Goal: Information Seeking & Learning: Learn about a topic

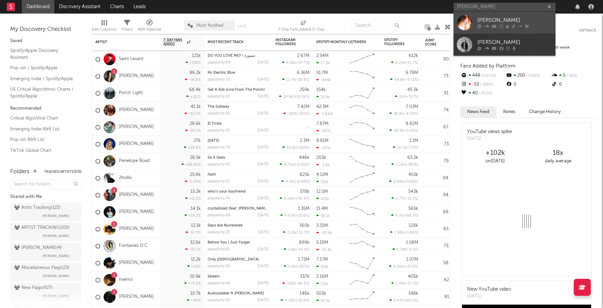
type input "eli derby"
click at [491, 16] on link "[PERSON_NAME]" at bounding box center [505, 23] width 102 height 22
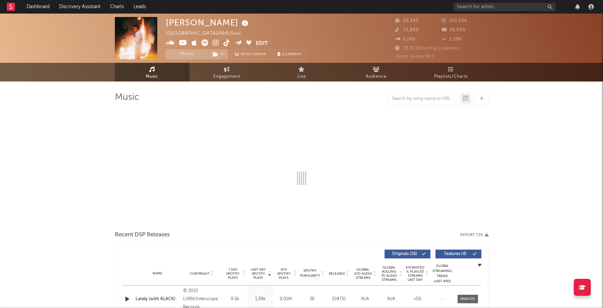
select select "6m"
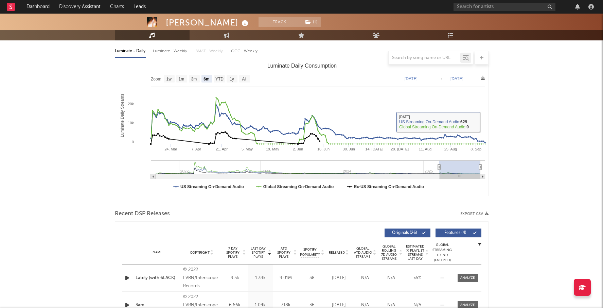
scroll to position [118, 0]
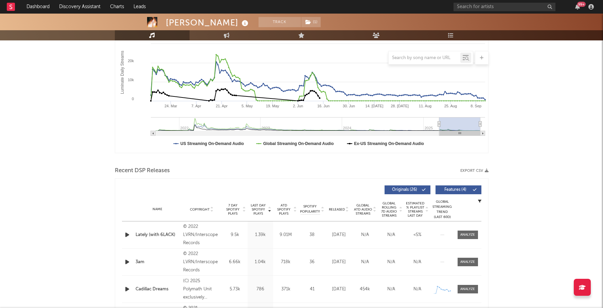
click at [256, 208] on span "Last Day Spotify Plays" at bounding box center [258, 210] width 18 height 12
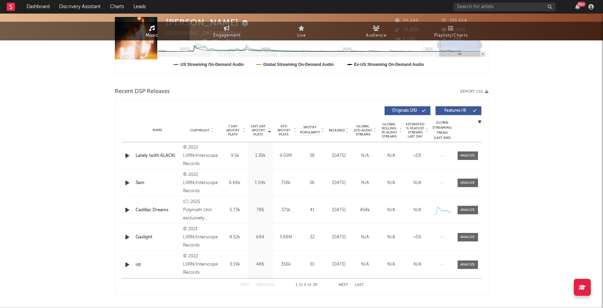
scroll to position [0, 0]
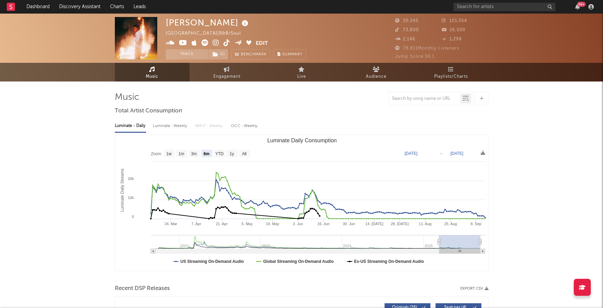
click at [213, 40] on icon at bounding box center [216, 42] width 6 height 7
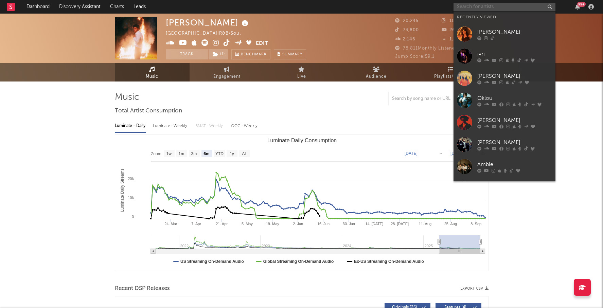
click at [471, 8] on input "text" at bounding box center [505, 7] width 102 height 8
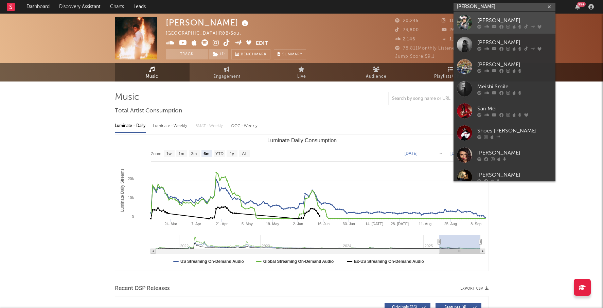
type input "mei semones"
click at [493, 16] on link "[PERSON_NAME]" at bounding box center [505, 23] width 102 height 22
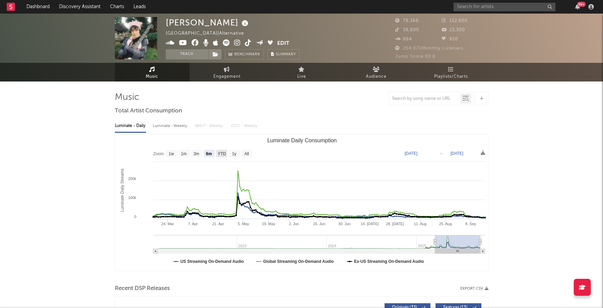
click at [222, 152] on text "YTD" at bounding box center [221, 154] width 8 height 5
select select "YTD"
type input "2025-01-01"
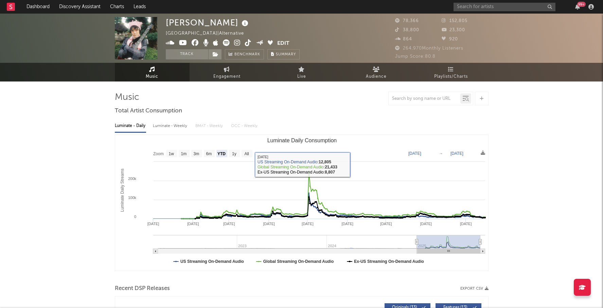
click at [173, 131] on div "Luminate - Weekly" at bounding box center [171, 126] width 36 height 12
select select "6m"
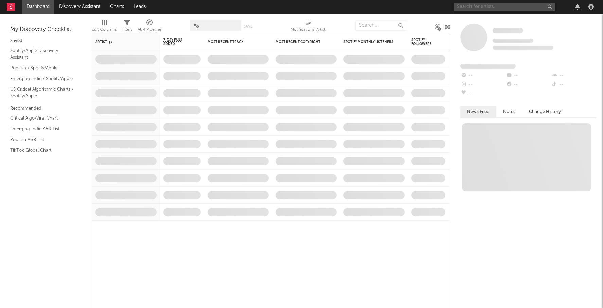
click at [463, 8] on input "text" at bounding box center [505, 7] width 102 height 8
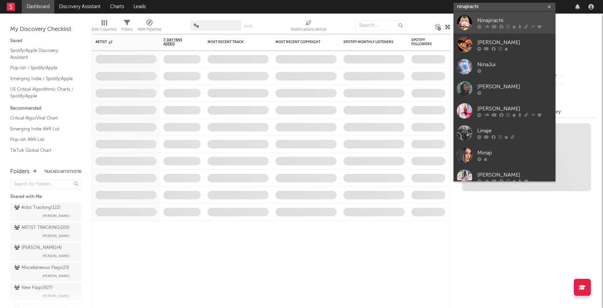
type input "ninajirachi"
click at [506, 17] on div "Ninajirachi" at bounding box center [514, 20] width 75 height 8
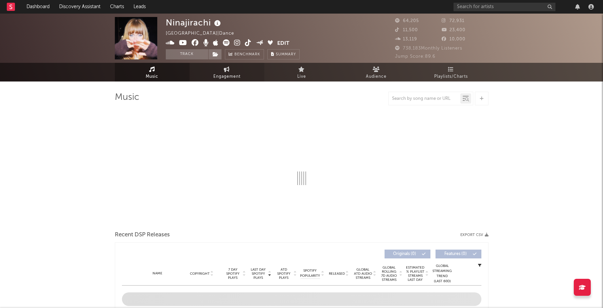
select select "6m"
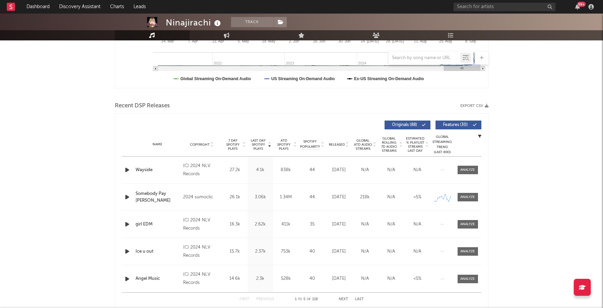
scroll to position [182, 0]
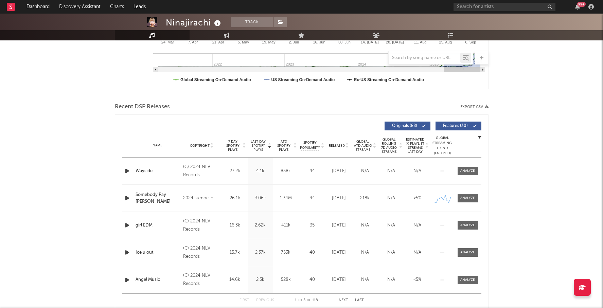
click at [253, 152] on div "Name Copyright Label Album Names Composer Names 7 Day Spotify Plays Last Day Sp…" at bounding box center [302, 146] width 360 height 24
click at [255, 146] on span "Last Day Spotify Plays" at bounding box center [258, 146] width 18 height 12
click at [232, 146] on span "7 Day Spotify Plays" at bounding box center [233, 146] width 18 height 12
click at [258, 145] on span "Last Day Spotify Plays" at bounding box center [258, 146] width 18 height 12
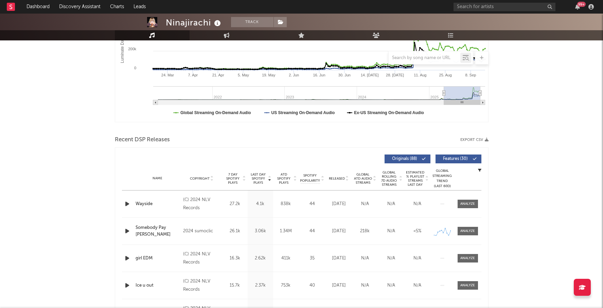
scroll to position [143, 0]
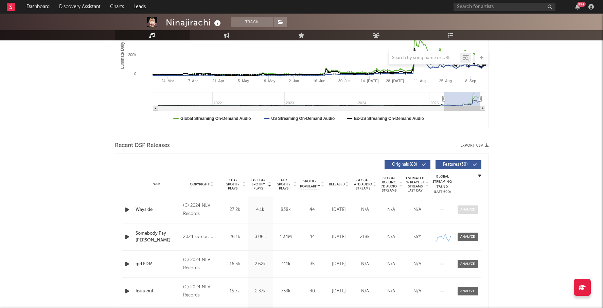
click at [470, 207] on div at bounding box center [467, 209] width 15 height 5
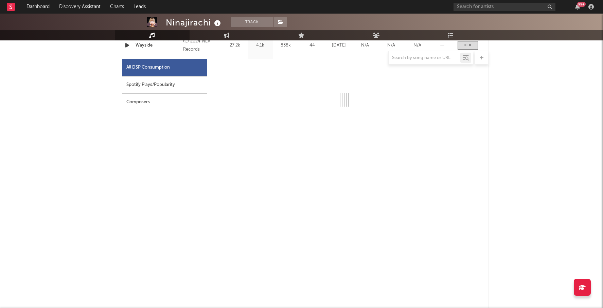
select select "6m"
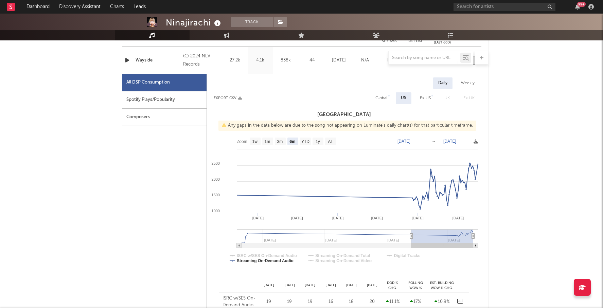
scroll to position [180, 0]
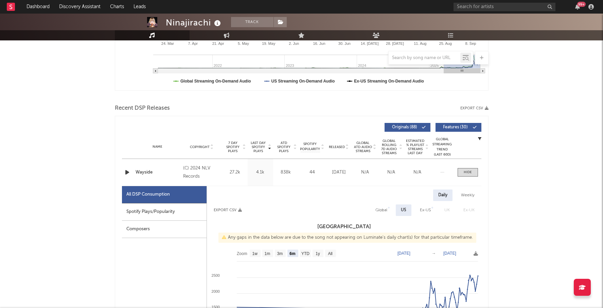
click at [469, 167] on div "Name Wayside Copyright (C) 2024 NLV Records Label NLV Records Album Names girl …" at bounding box center [302, 172] width 360 height 27
click at [469, 172] on div at bounding box center [468, 172] width 8 height 5
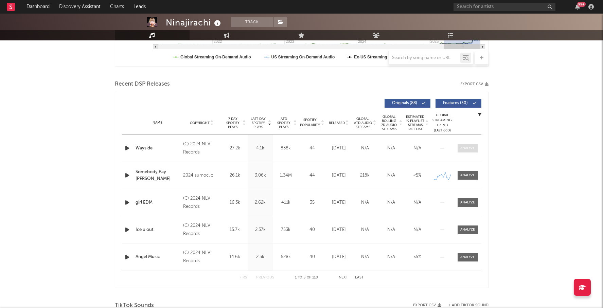
scroll to position [206, 0]
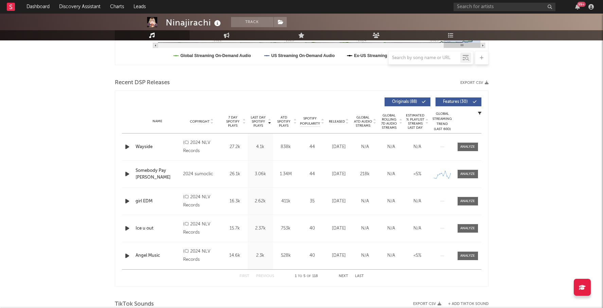
click at [235, 124] on span "7 Day Spotify Plays" at bounding box center [233, 122] width 18 height 12
click at [463, 147] on div at bounding box center [467, 146] width 15 height 5
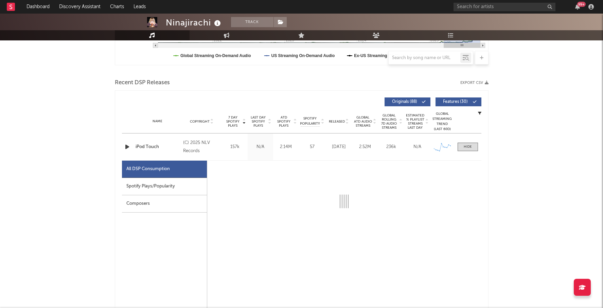
select select "1w"
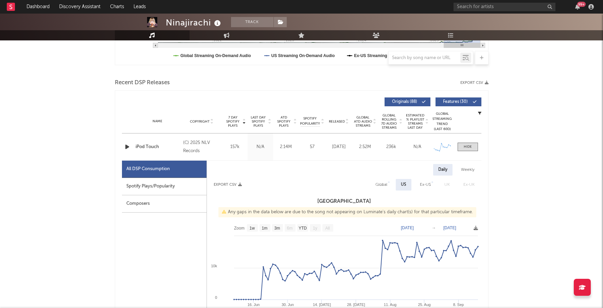
click at [147, 186] on div "Spotify Plays/Popularity" at bounding box center [164, 186] width 85 height 17
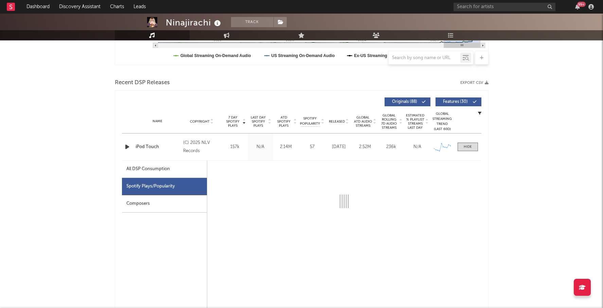
select select "1w"
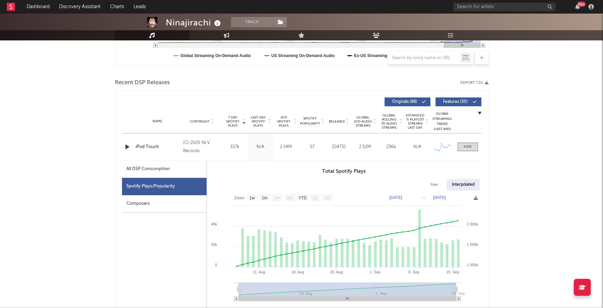
click at [157, 169] on div "All DSP Consumption" at bounding box center [147, 169] width 43 height 8
select select "1w"
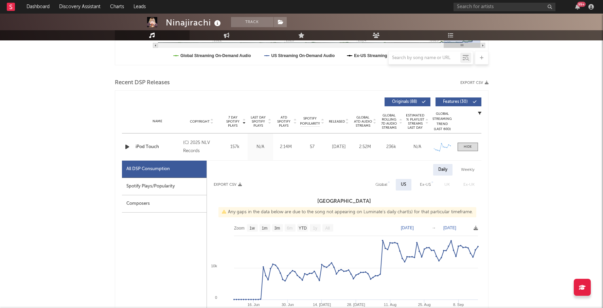
click at [390, 185] on div "Global" at bounding box center [381, 185] width 22 height 12
select select "1w"
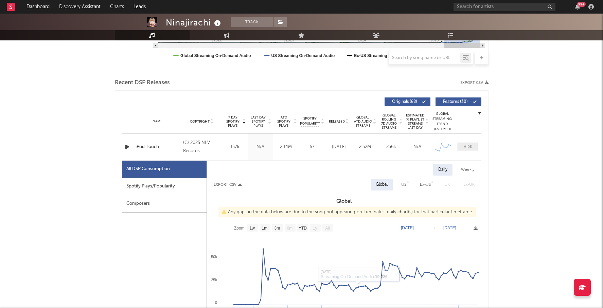
click at [468, 149] on div at bounding box center [468, 146] width 8 height 5
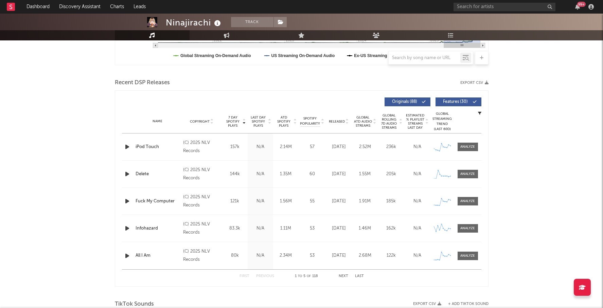
click at [359, 123] on span "Global ATD Audio Streams" at bounding box center [363, 122] width 19 height 12
click at [340, 275] on button "Next" at bounding box center [344, 277] width 10 height 4
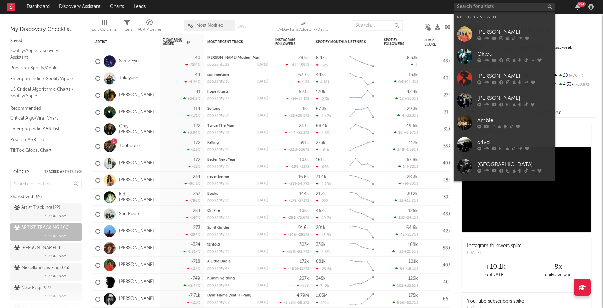
click at [473, 4] on input "text" at bounding box center [505, 7] width 102 height 8
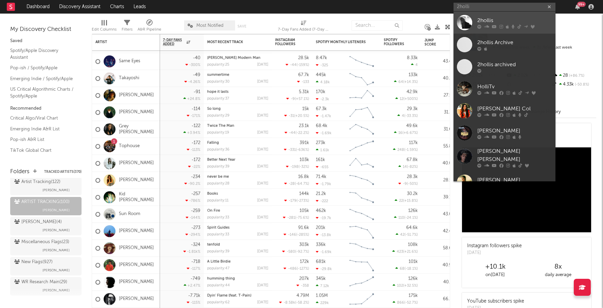
type input "2holli"
click at [491, 16] on link "2hollis" at bounding box center [505, 23] width 102 height 22
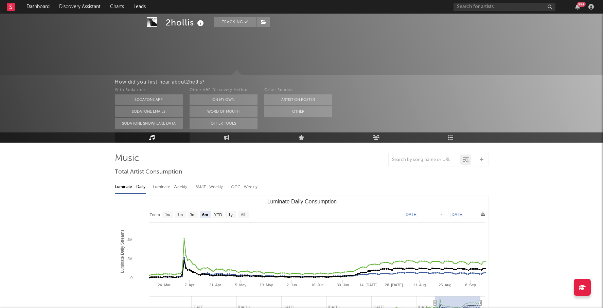
scroll to position [39, 0]
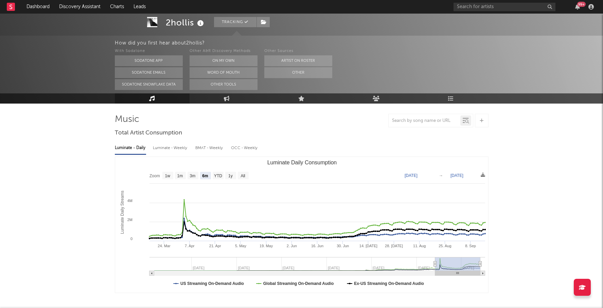
select select "6m"
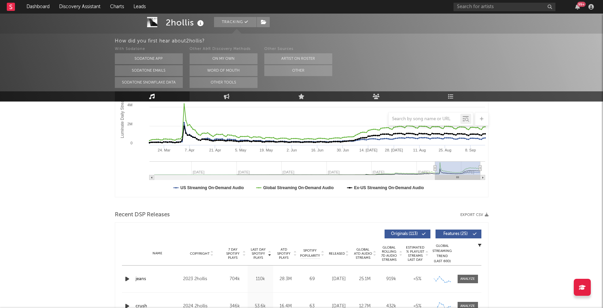
scroll to position [0, 0]
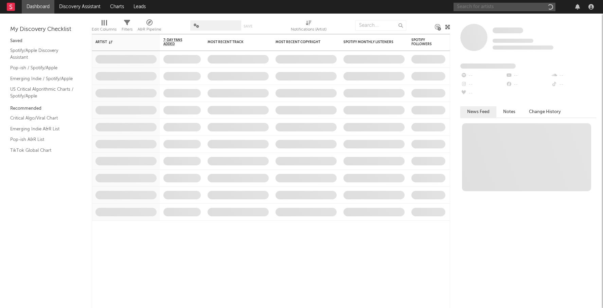
click at [480, 7] on input "text" at bounding box center [505, 7] width 102 height 8
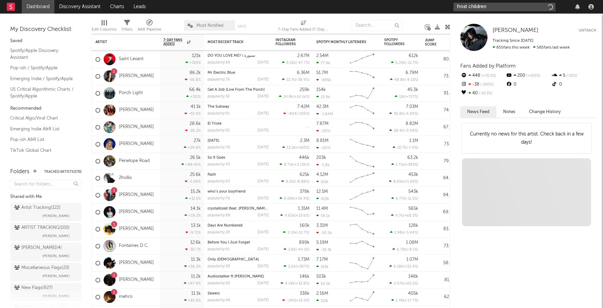
type input "frost childre"
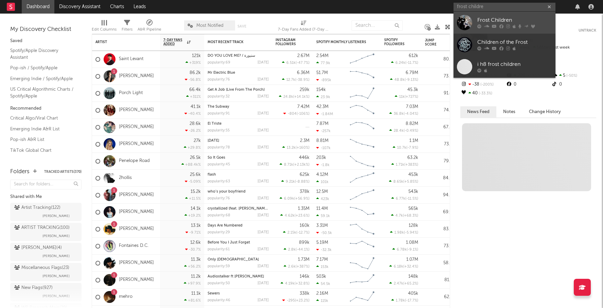
click at [514, 14] on link "Frost Children" at bounding box center [505, 23] width 102 height 22
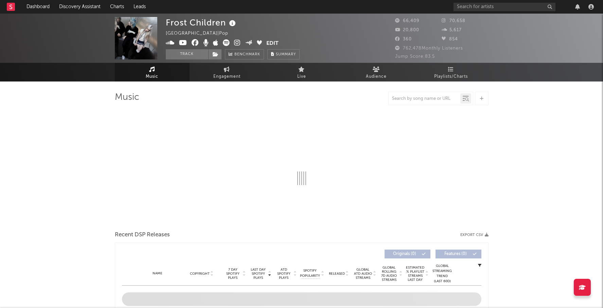
select select "6m"
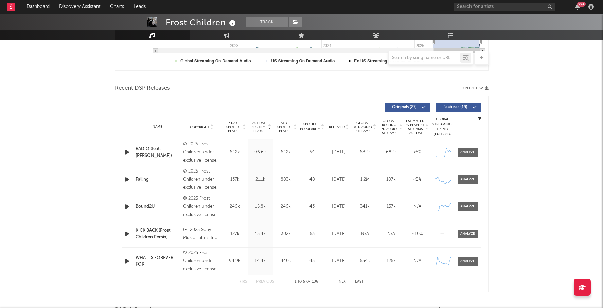
scroll to position [201, 0]
click at [470, 178] on div at bounding box center [467, 179] width 15 height 5
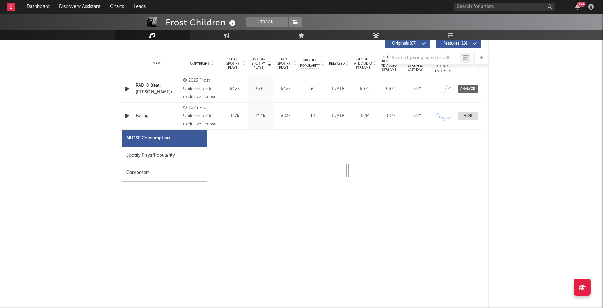
scroll to position [276, 0]
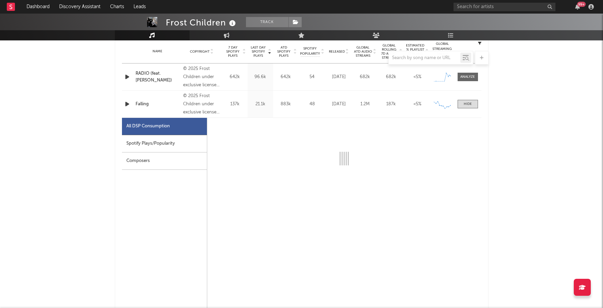
select select "1w"
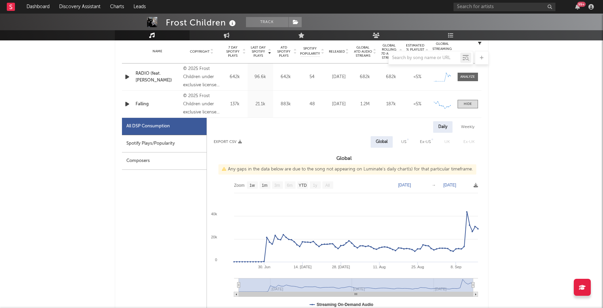
click at [182, 142] on div "Spotify Plays/Popularity" at bounding box center [164, 143] width 85 height 17
select select "1w"
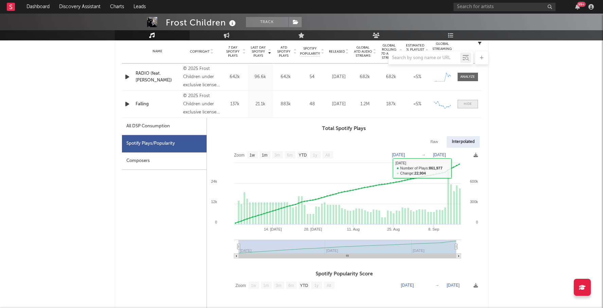
click at [467, 103] on div at bounding box center [468, 104] width 8 height 5
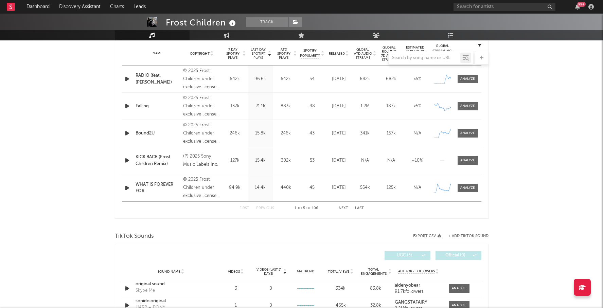
scroll to position [271, 0]
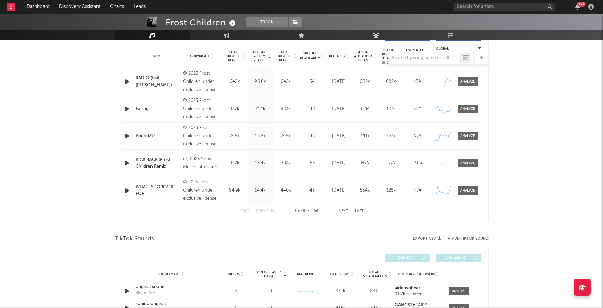
click at [344, 211] on button "Next" at bounding box center [344, 211] width 10 height 4
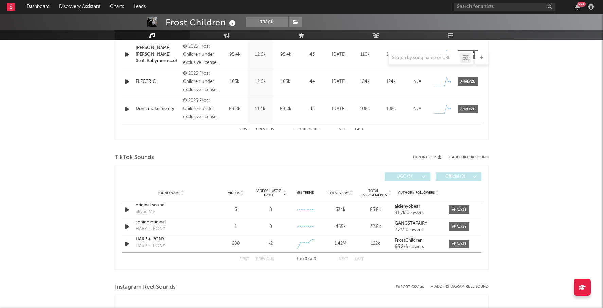
scroll to position [502, 0]
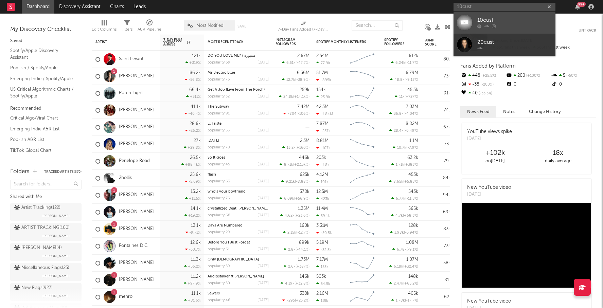
type input "10cust"
click at [508, 15] on link "10cust" at bounding box center [505, 23] width 102 height 22
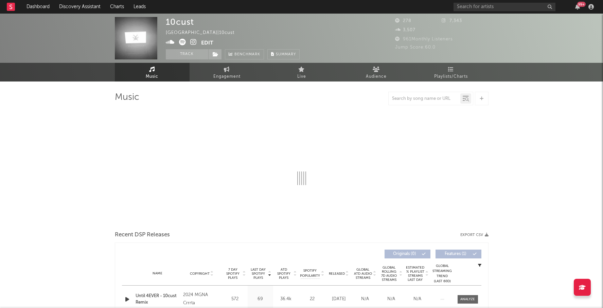
select select "1w"
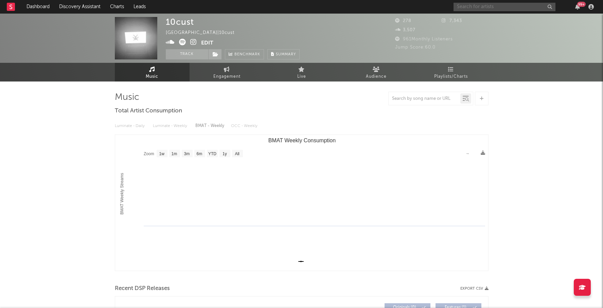
click at [472, 7] on input "text" at bounding box center [505, 7] width 102 height 8
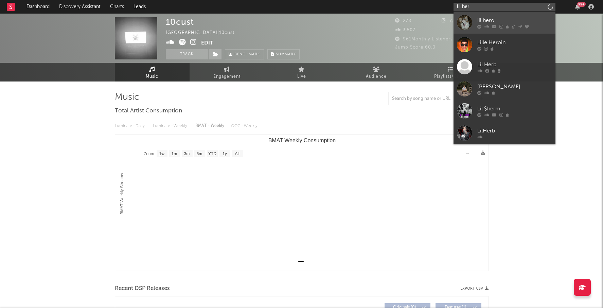
type input "lil her"
click at [491, 15] on link "lil hero" at bounding box center [505, 23] width 102 height 22
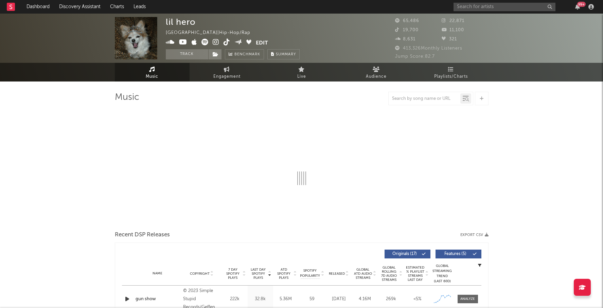
select select "6m"
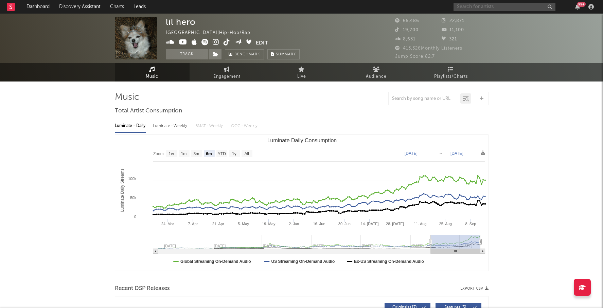
click at [519, 3] on input "text" at bounding box center [505, 7] width 102 height 8
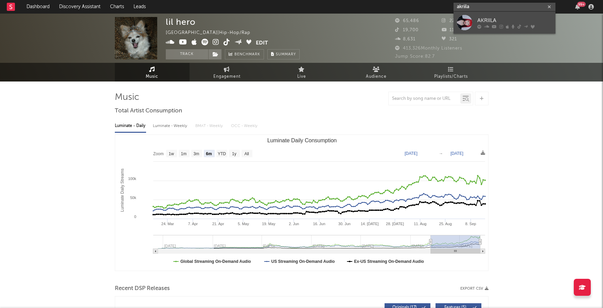
type input "akriila"
click at [512, 13] on link "AKRIILA" at bounding box center [505, 23] width 102 height 22
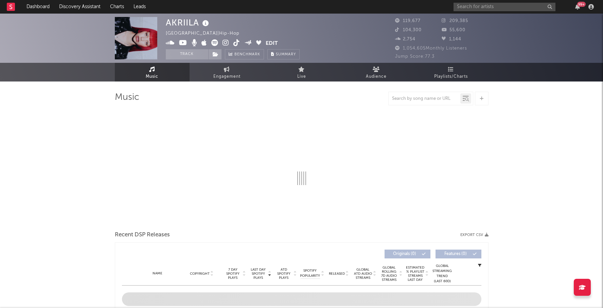
select select "6m"
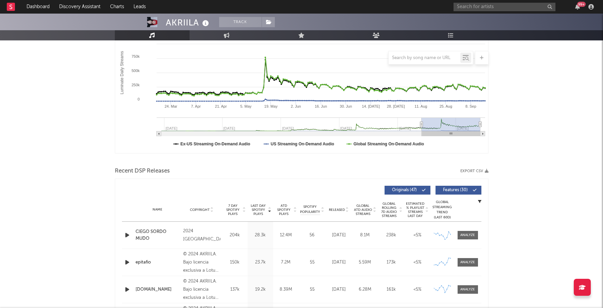
scroll to position [188, 0]
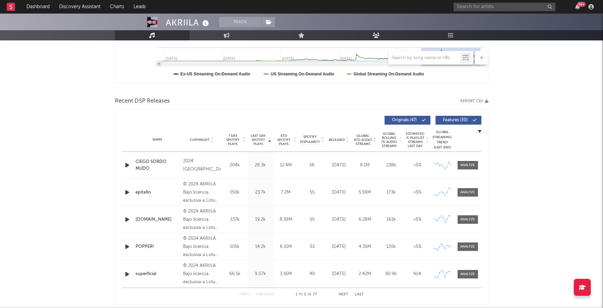
click at [258, 143] on span "Last Day Spotify Plays" at bounding box center [258, 140] width 18 height 12
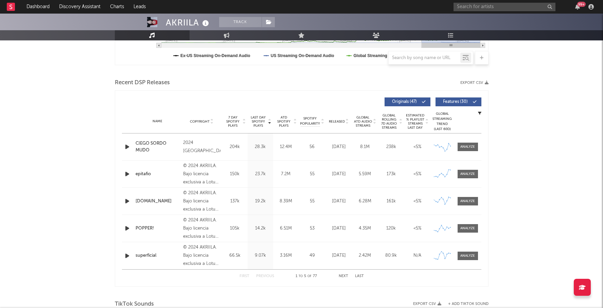
scroll to position [208, 0]
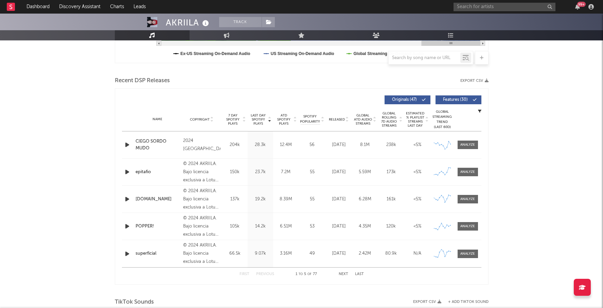
click at [341, 268] on div "First Previous 1 to 5 of 77 Next Last" at bounding box center [302, 274] width 124 height 13
click at [342, 273] on button "Next" at bounding box center [344, 275] width 10 height 4
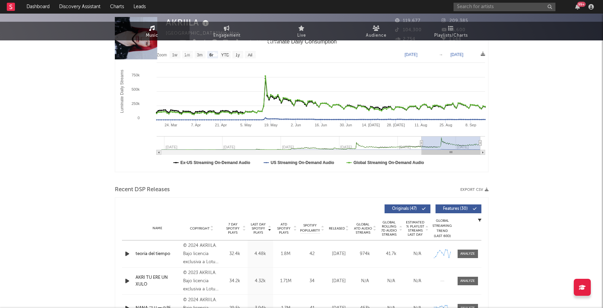
scroll to position [0, 0]
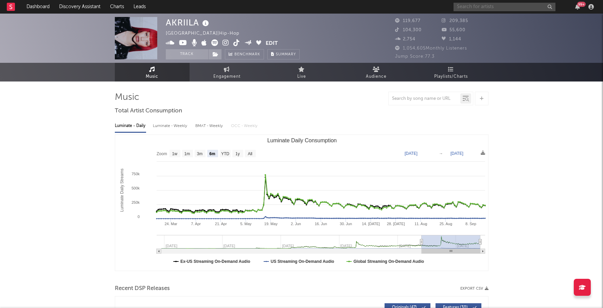
click at [498, 6] on input "text" at bounding box center [505, 7] width 102 height 8
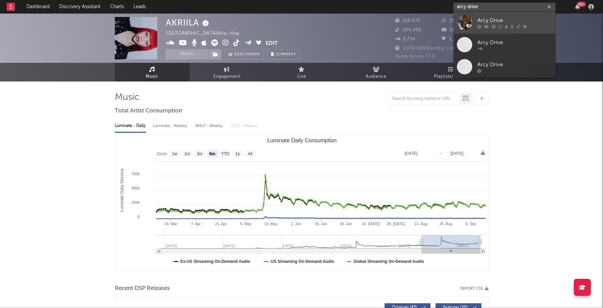
type input "arcy drive"
click at [488, 15] on link "Arcy Drive" at bounding box center [505, 23] width 102 height 22
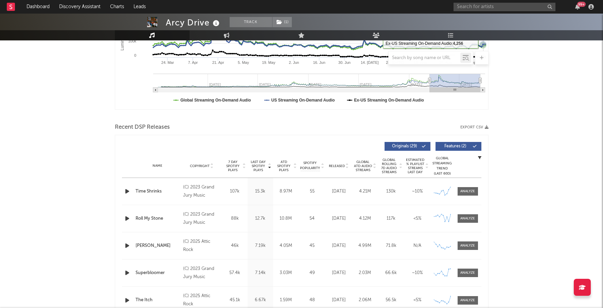
scroll to position [174, 0]
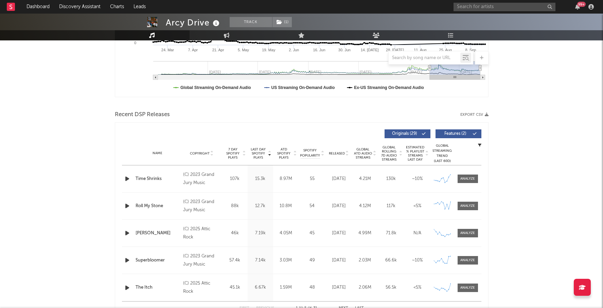
click at [196, 154] on span "Copyright" at bounding box center [200, 154] width 20 height 4
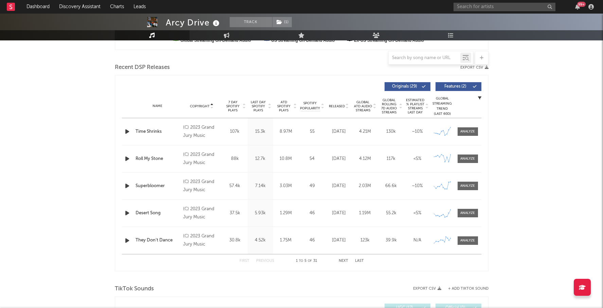
click at [287, 106] on span "ATD Spotify Plays" at bounding box center [284, 106] width 18 height 12
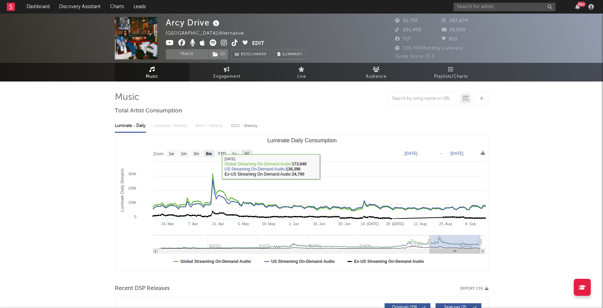
click at [247, 155] on text "All" at bounding box center [246, 154] width 4 height 5
select select "All"
type input "[DATE]"
